Goal: Task Accomplishment & Management: Use online tool/utility

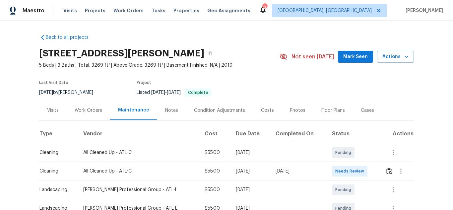
scroll to position [33, 0]
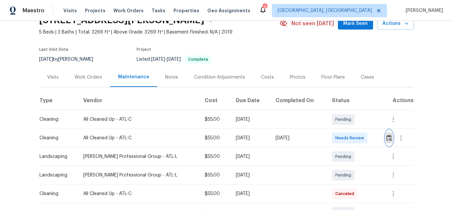
click at [390, 139] on button "button" at bounding box center [389, 138] width 8 height 16
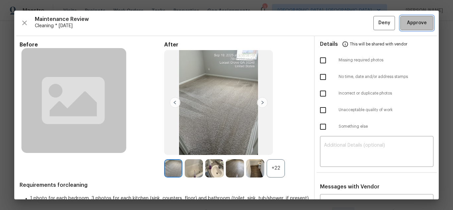
click at [407, 26] on span "Approve" at bounding box center [417, 23] width 20 height 8
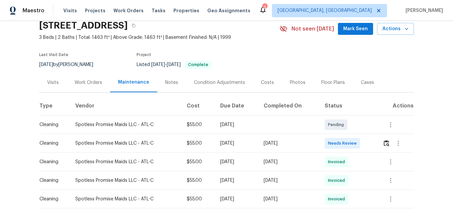
scroll to position [66, 0]
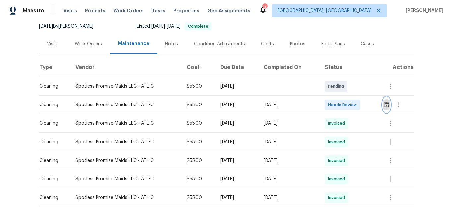
click at [385, 105] on img "button" at bounding box center [387, 104] width 6 height 6
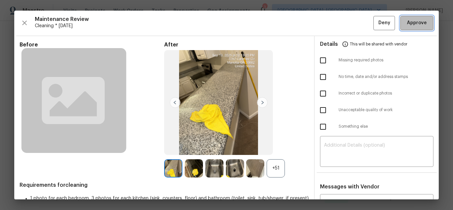
click at [407, 21] on span "Approve" at bounding box center [417, 23] width 20 height 8
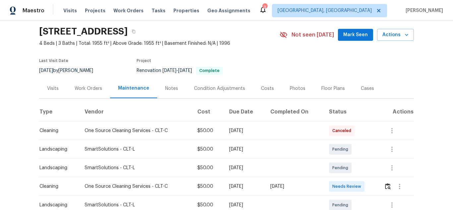
scroll to position [33, 0]
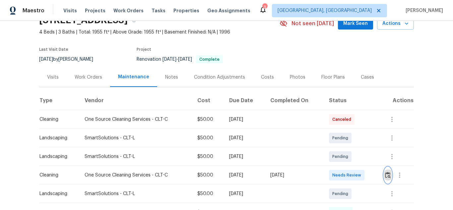
click at [385, 175] on img "button" at bounding box center [388, 175] width 6 height 6
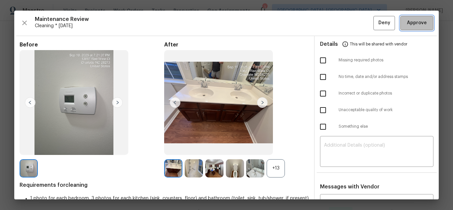
click at [408, 19] on span "Approve" at bounding box center [417, 23] width 20 height 8
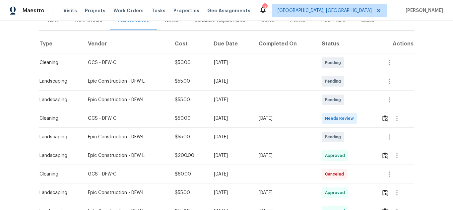
scroll to position [99, 0]
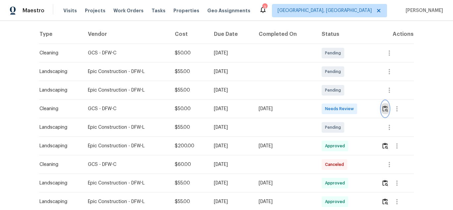
click at [381, 109] on button "button" at bounding box center [385, 109] width 8 height 16
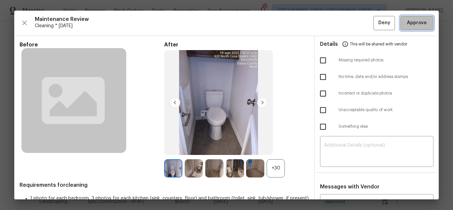
click at [407, 22] on span "Approve" at bounding box center [417, 23] width 20 height 8
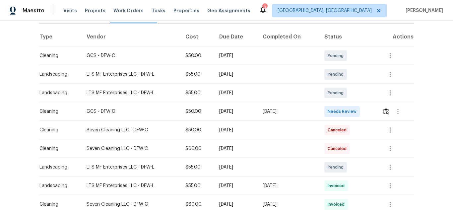
scroll to position [99, 0]
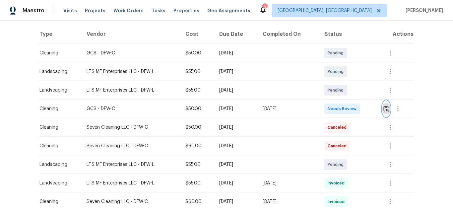
click at [385, 112] on img "button" at bounding box center [386, 108] width 6 height 6
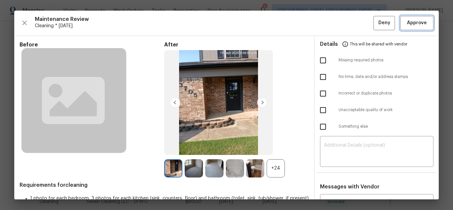
click at [407, 24] on span "Approve" at bounding box center [417, 23] width 20 height 8
